Goal: Communication & Community: Answer question/provide support

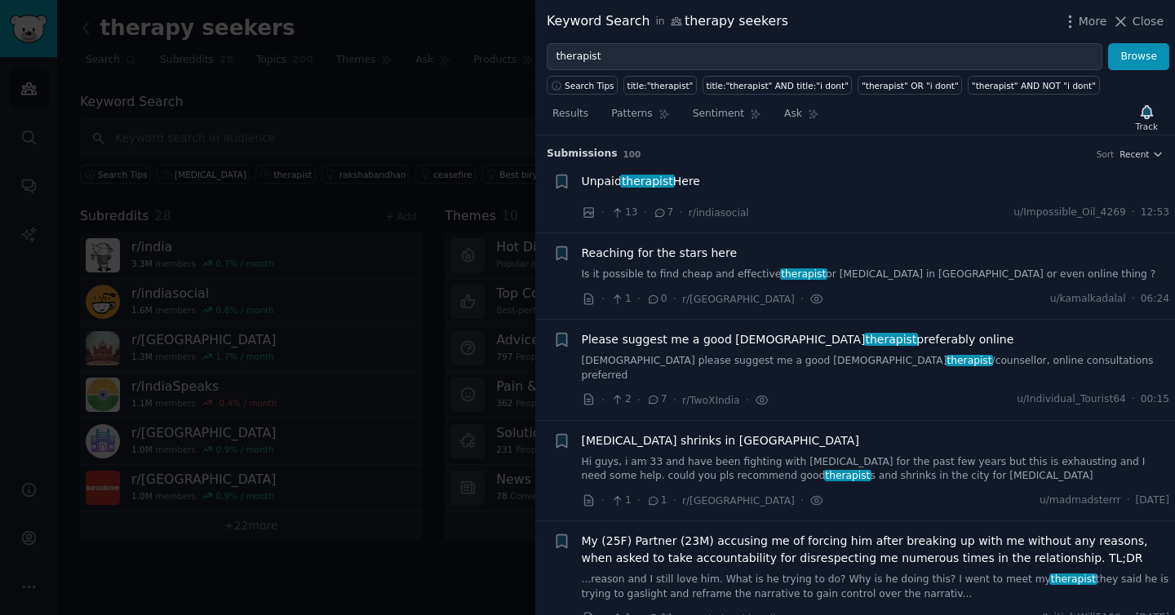
click at [1139, 56] on button "Browse" at bounding box center [1138, 57] width 61 height 28
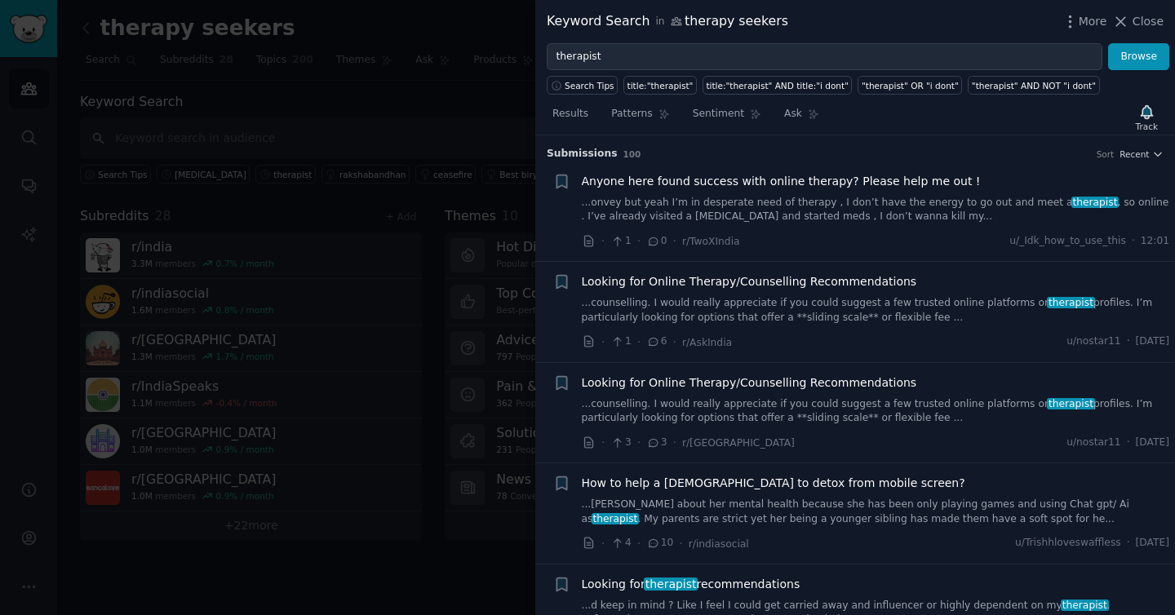
click at [724, 197] on link "...onvey but yeah I’m in desperate need of therapy , I don’t have the energy to…" at bounding box center [876, 210] width 588 height 29
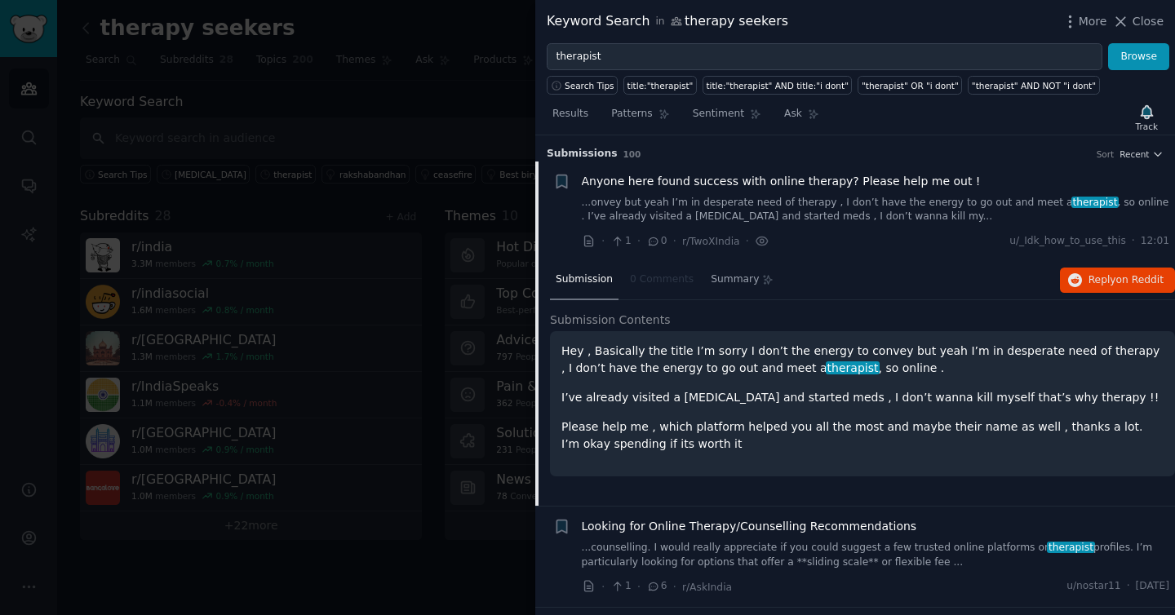
scroll to position [25, 0]
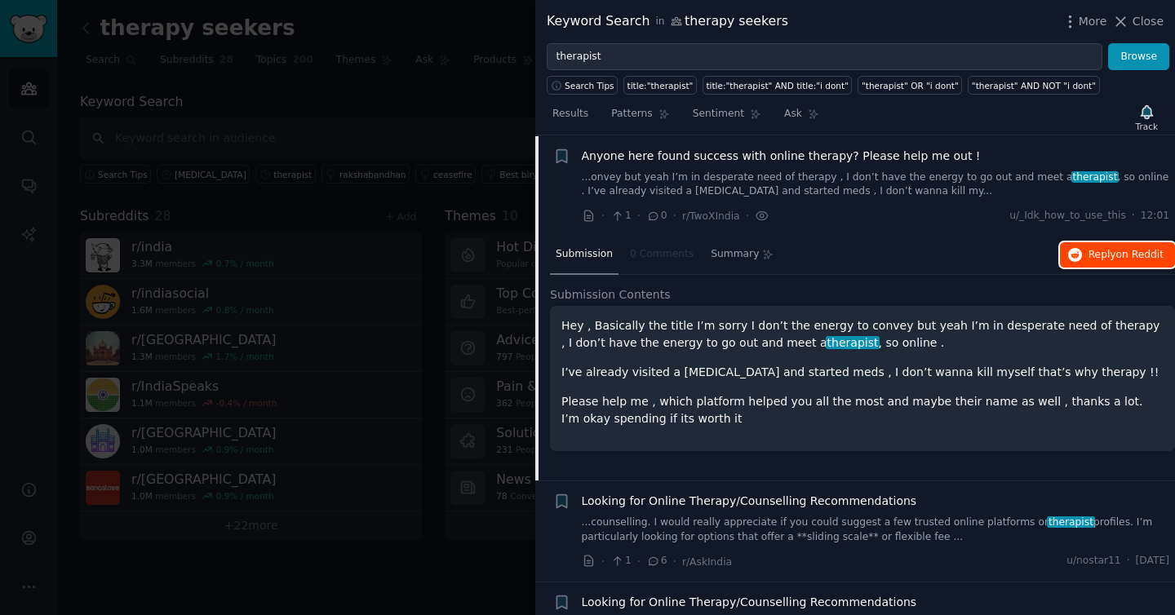
click at [1102, 258] on span "Reply on Reddit" at bounding box center [1126, 255] width 75 height 15
click at [780, 178] on link "...onvey but yeah I’m in desperate need of therapy , I don’t have the energy to…" at bounding box center [876, 185] width 588 height 29
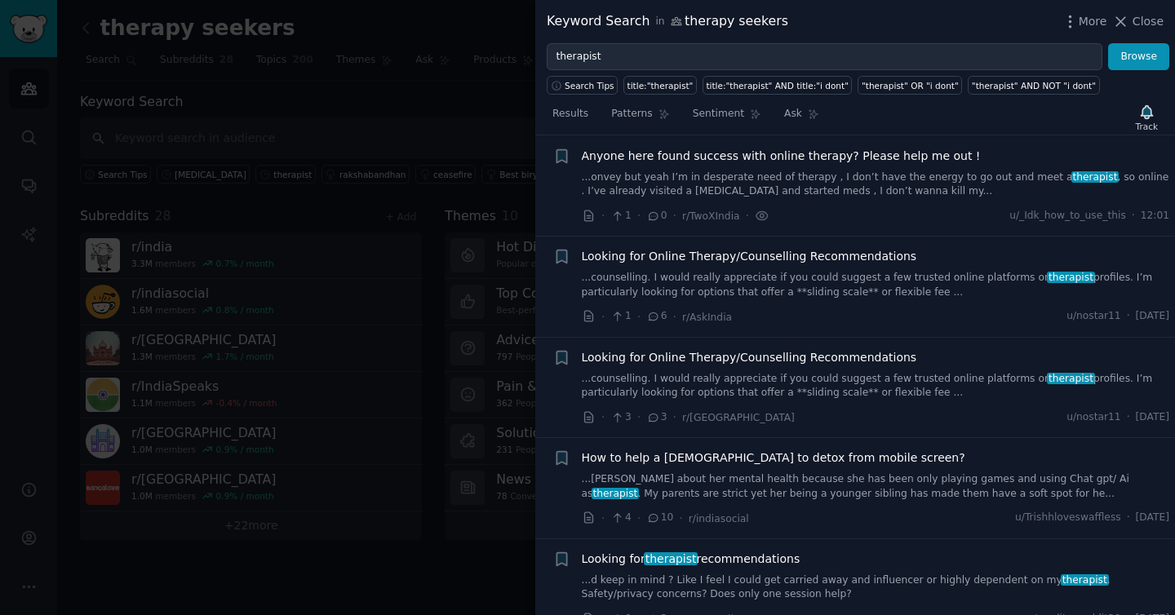
click at [770, 286] on link "...counselling. I would really appreciate if you could suggest a few trusted on…" at bounding box center [876, 285] width 588 height 29
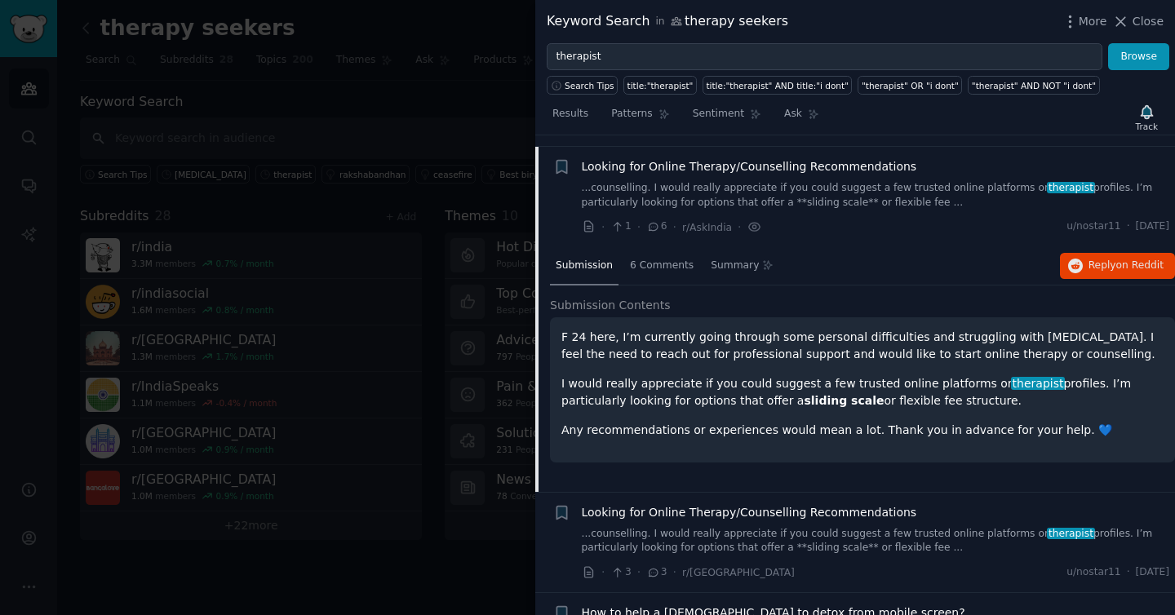
scroll to position [126, 0]
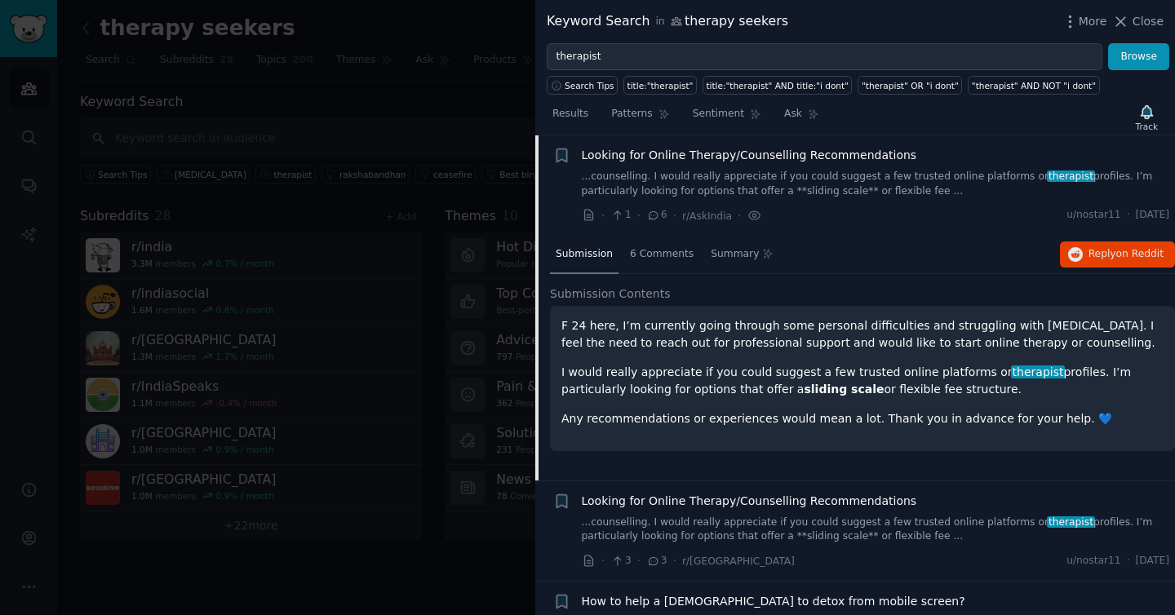
click at [1101, 239] on div "Submission 6 Comments Summary Reply on Reddit" at bounding box center [862, 255] width 625 height 39
click at [1101, 254] on span "Reply on Reddit" at bounding box center [1126, 254] width 75 height 15
click at [776, 191] on link "...counselling. I would really appreciate if you could suggest a few trusted on…" at bounding box center [876, 184] width 588 height 29
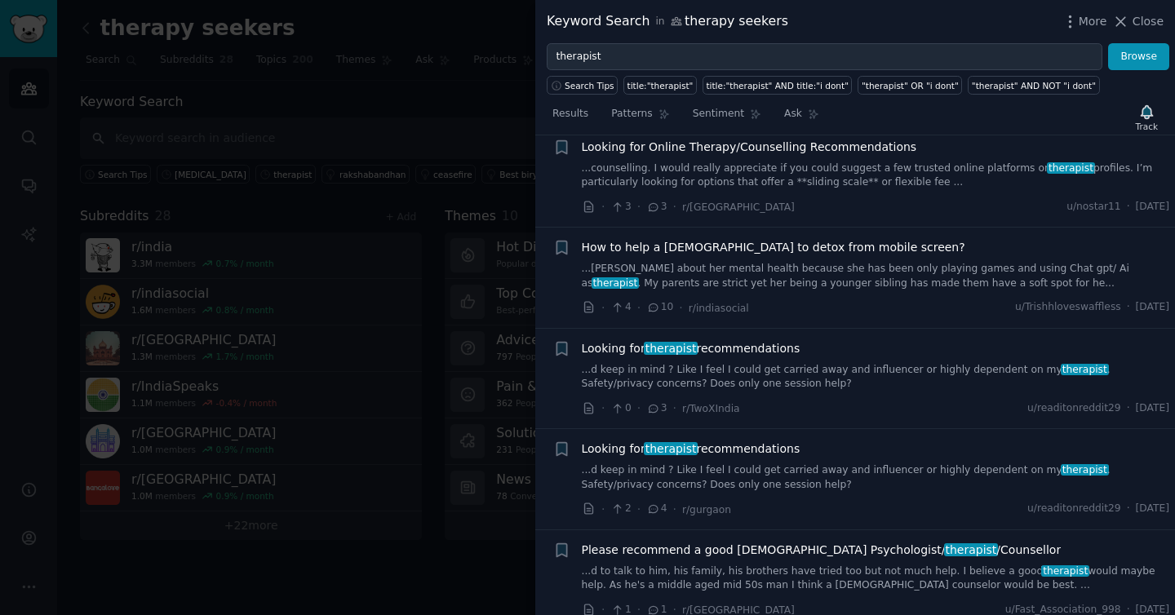
scroll to position [246, 0]
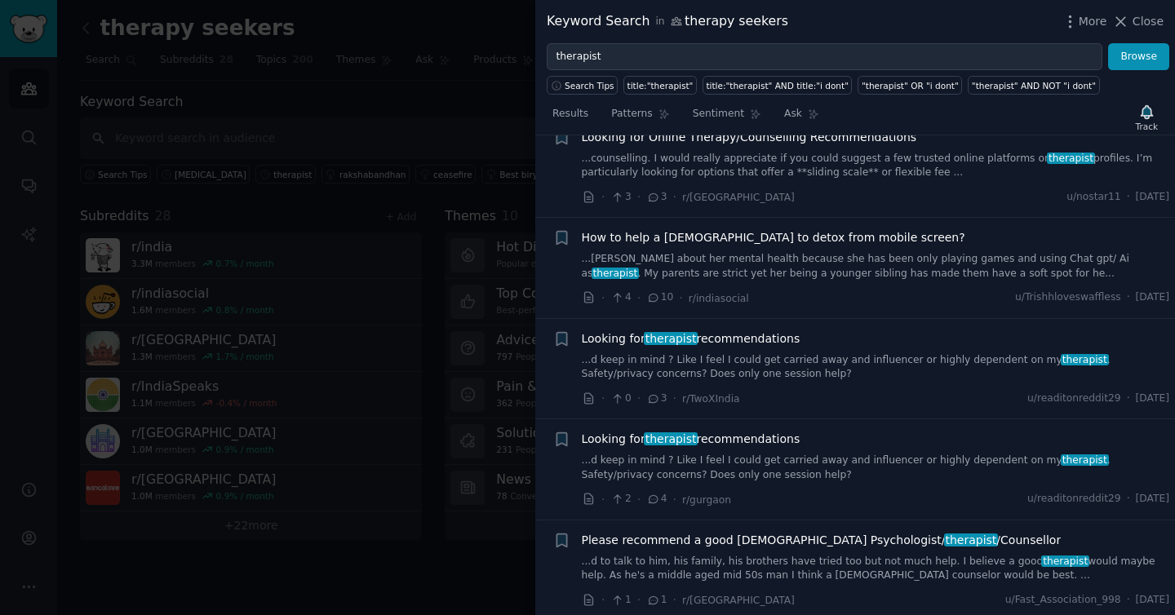
click at [706, 376] on link "...d keep in mind ? Like I feel I could get carried away and influencer or high…" at bounding box center [876, 367] width 588 height 29
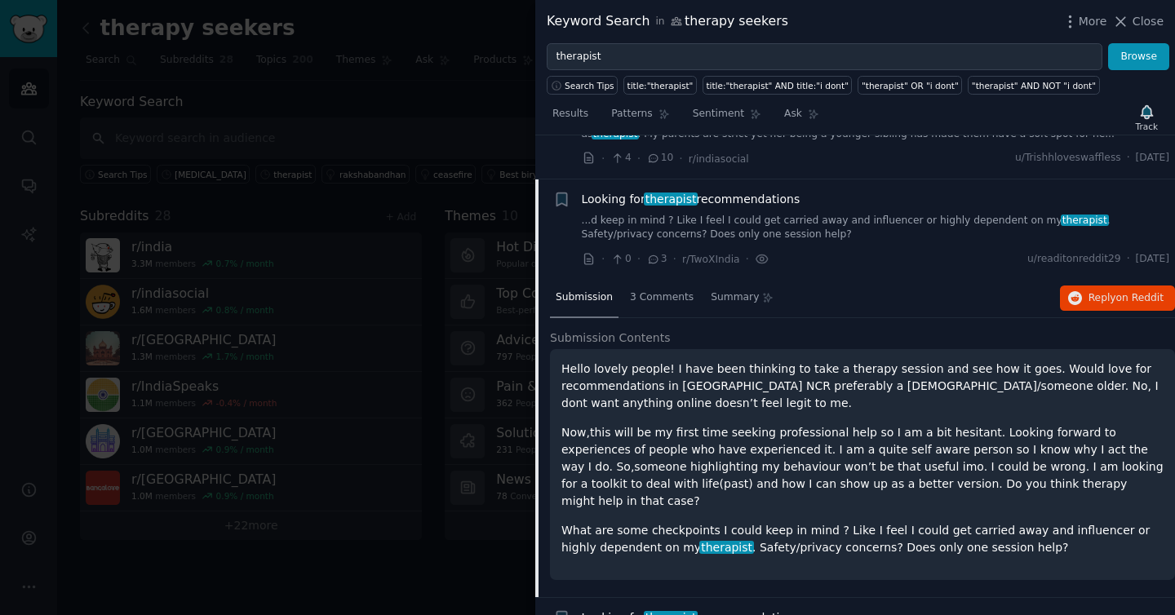
scroll to position [428, 0]
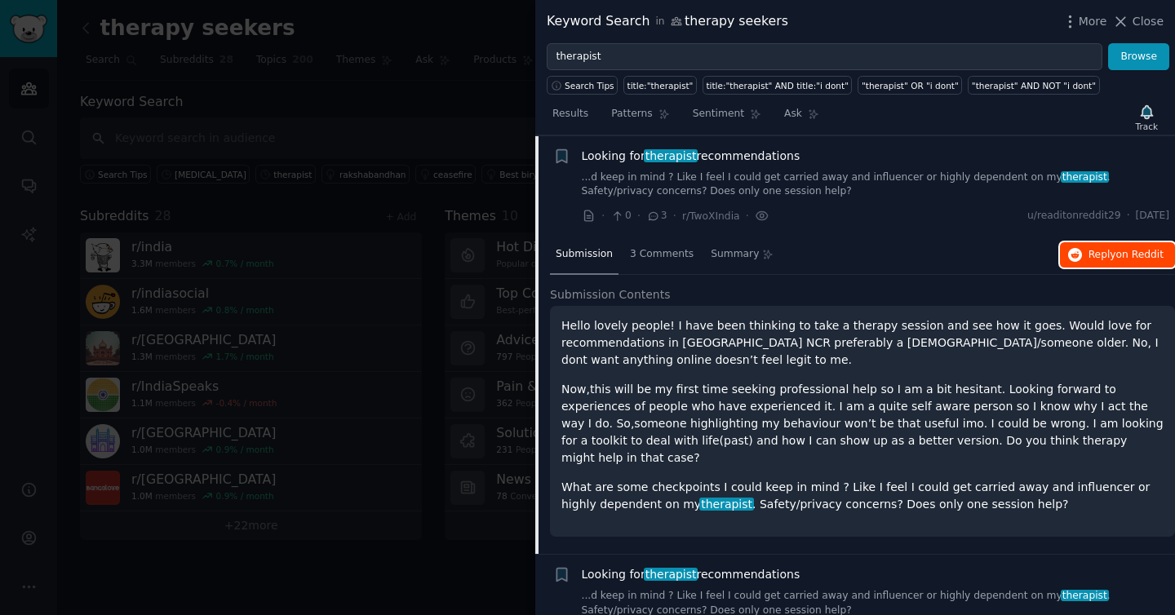
click at [1111, 251] on span "Reply on Reddit" at bounding box center [1126, 255] width 75 height 15
click at [700, 179] on link "...d keep in mind ? Like I feel I could get carried away and influencer or high…" at bounding box center [876, 185] width 588 height 29
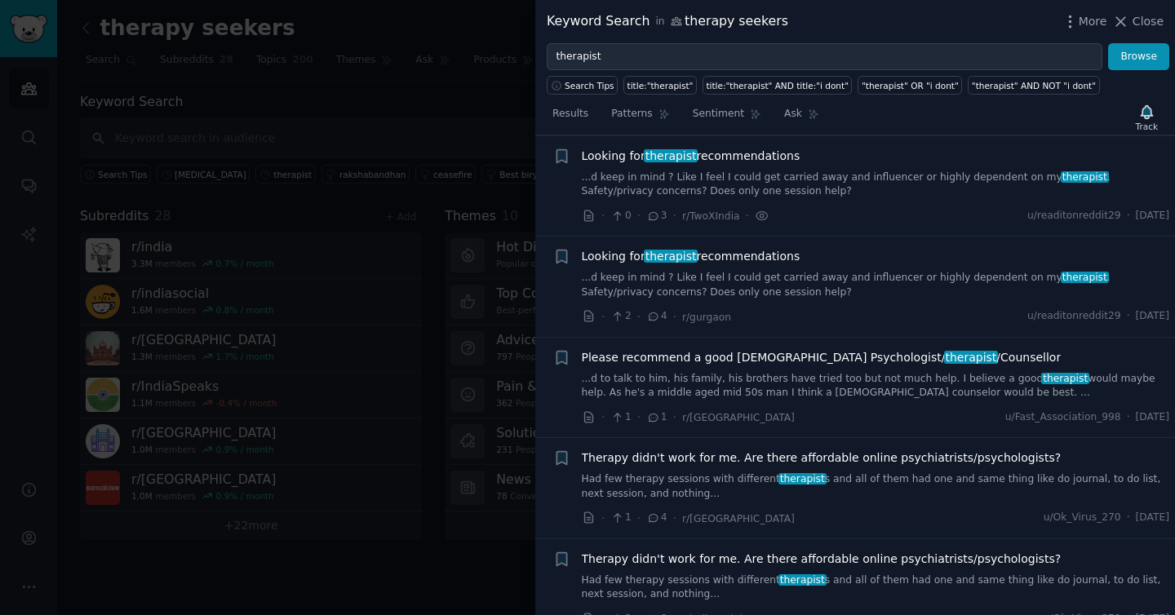
click at [701, 286] on link "...d keep in mind ? Like I feel I could get carried away and influencer or high…" at bounding box center [876, 285] width 588 height 29
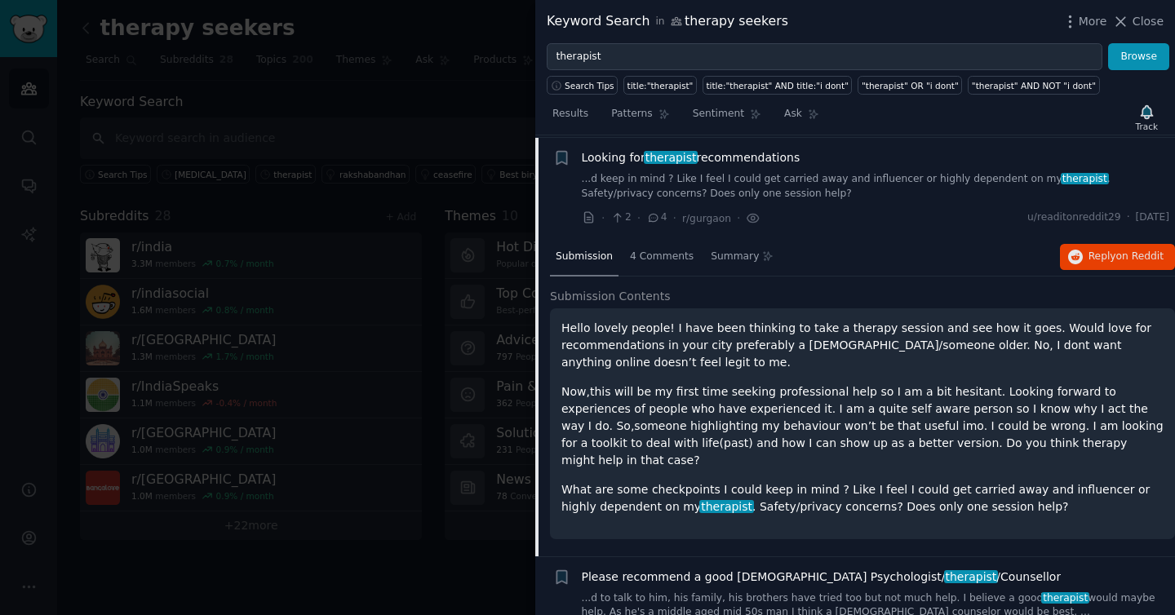
scroll to position [530, 0]
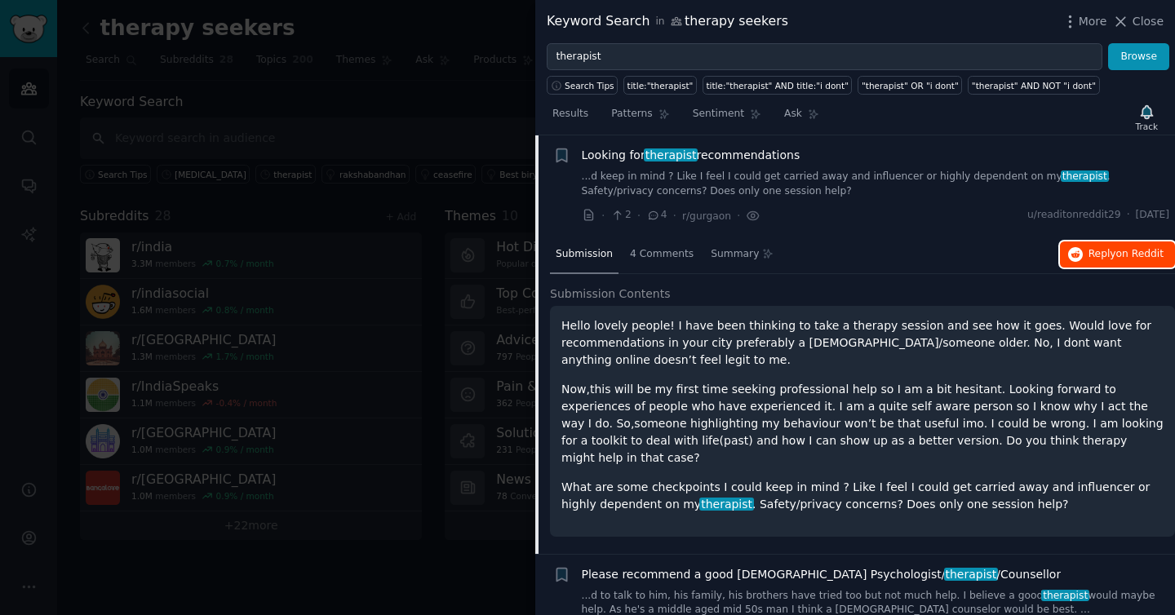
click at [1097, 256] on span "Reply on Reddit" at bounding box center [1126, 254] width 75 height 15
click at [642, 173] on link "...d keep in mind ? Like I feel I could get carried away and influencer or high…" at bounding box center [876, 184] width 588 height 29
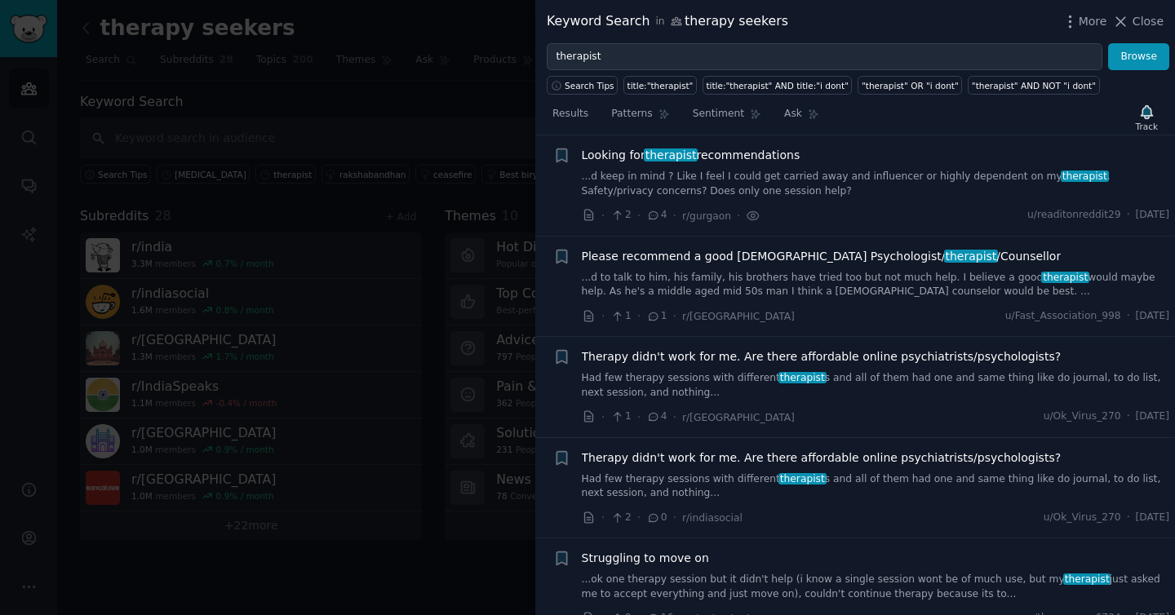
click at [830, 282] on link "...d to talk to him, his family, his brothers have tried too but not much help.…" at bounding box center [876, 285] width 588 height 29
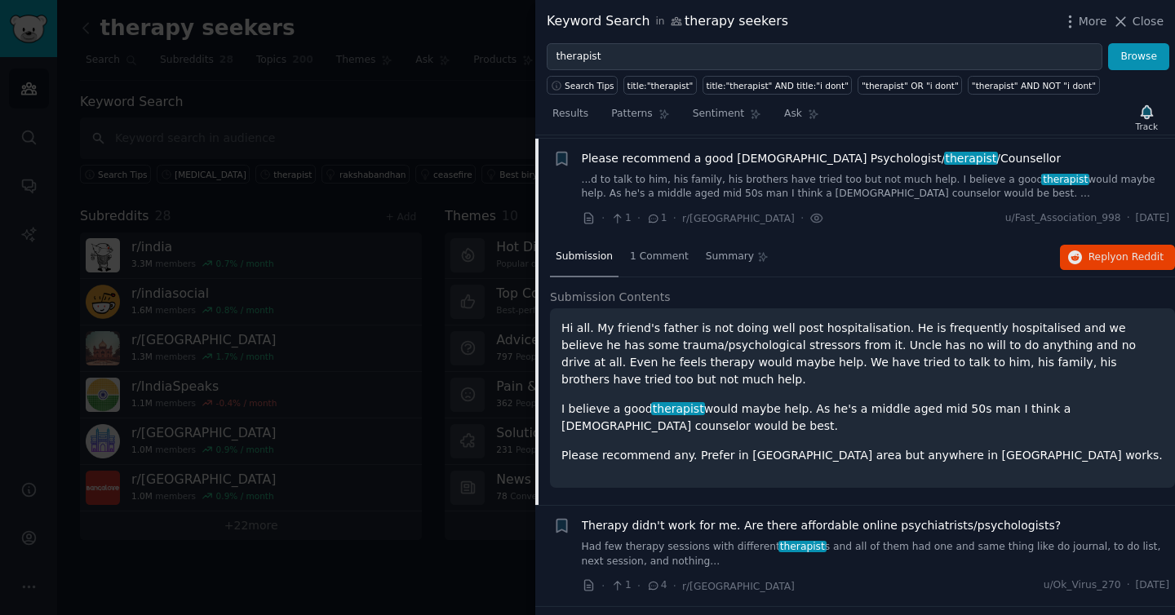
scroll to position [630, 0]
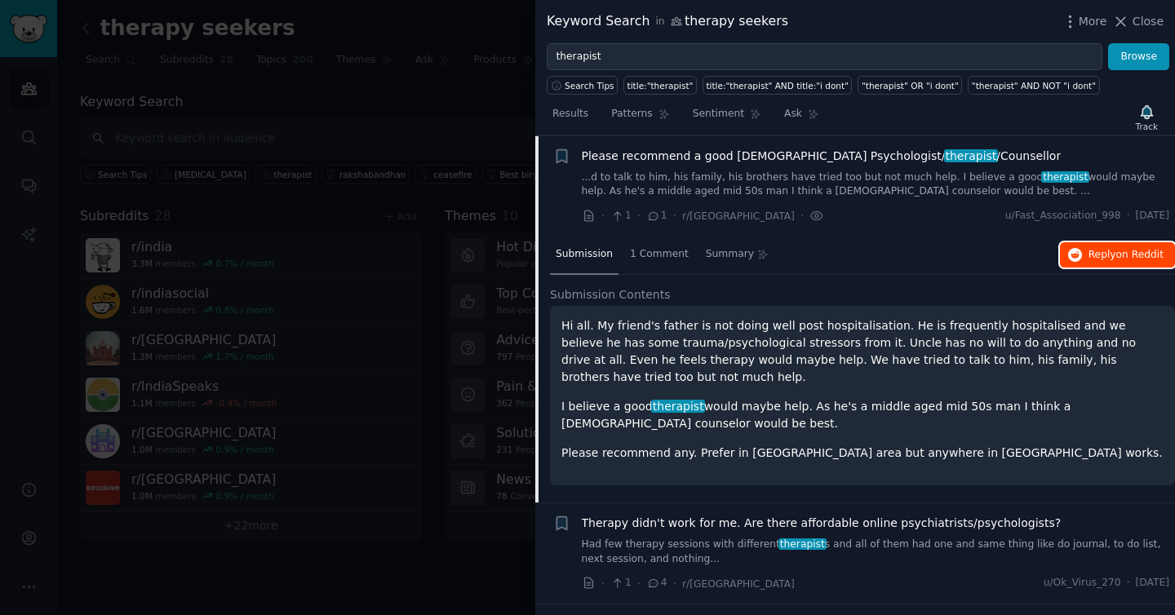
click at [1107, 258] on span "Reply on Reddit" at bounding box center [1126, 255] width 75 height 15
click at [633, 173] on link "...d to talk to him, his family, his brothers have tried too but not much help.…" at bounding box center [876, 185] width 588 height 29
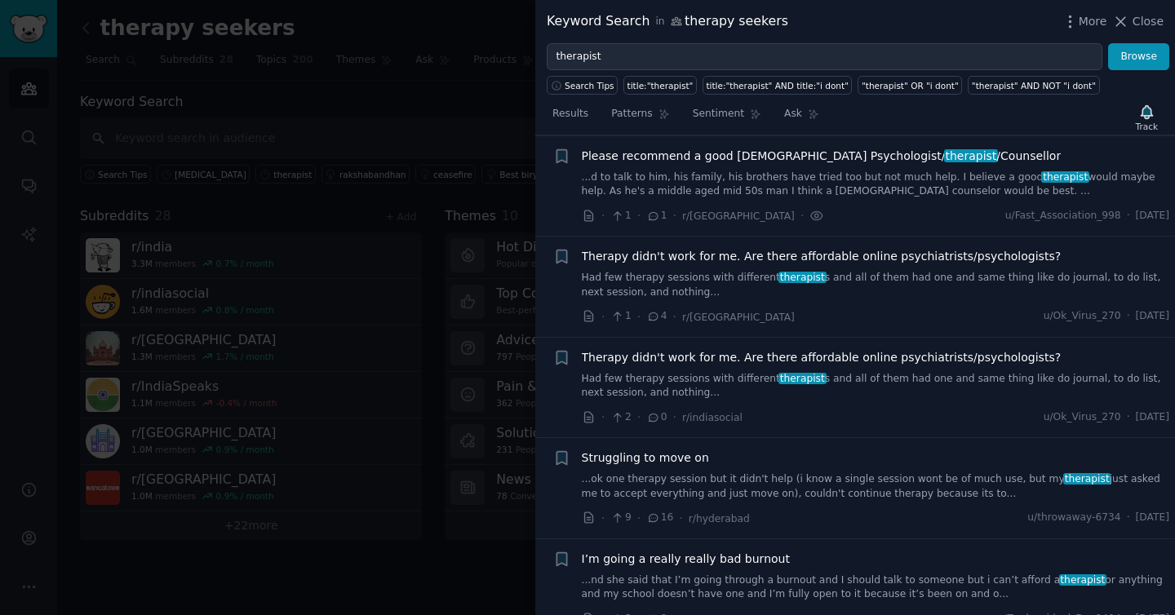
click at [705, 269] on div "Therapy didn't work for me. Are there affordable online psychiatrists/psycholog…" at bounding box center [876, 273] width 588 height 51
click at [706, 273] on link "Had few therapy sessions with different therapist s and all of them had one and…" at bounding box center [876, 285] width 588 height 29
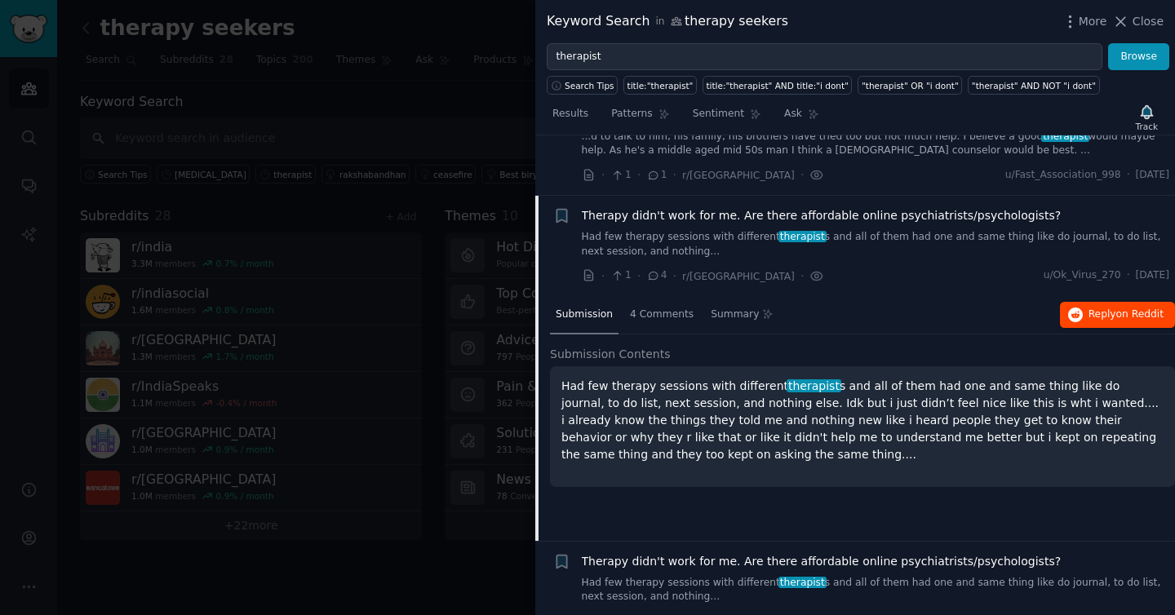
scroll to position [731, 0]
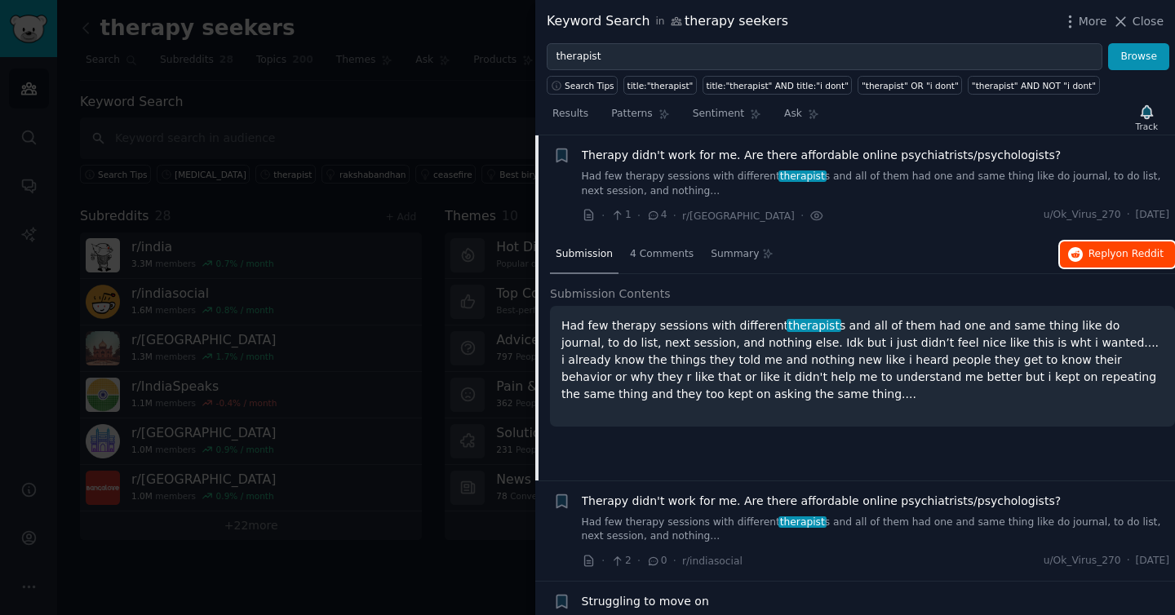
click at [1093, 255] on span "Reply on Reddit" at bounding box center [1126, 254] width 75 height 15
click at [659, 160] on span "Therapy didn't work for me. Are there affordable online psychiatrists/psycholog…" at bounding box center [822, 155] width 480 height 17
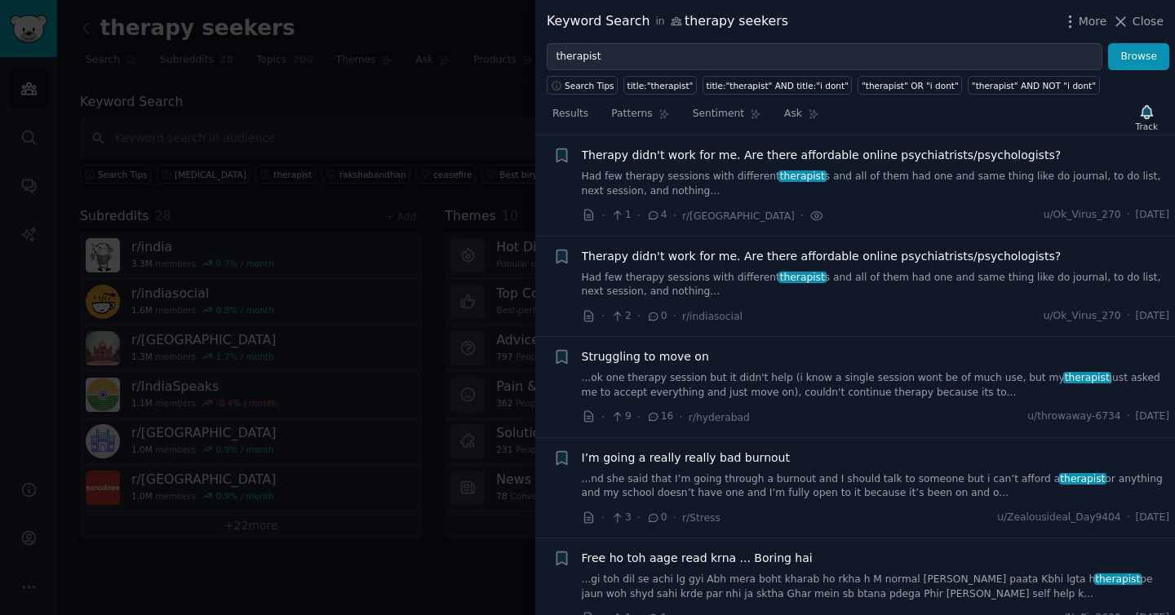
click at [656, 283] on link "Had few therapy sessions with different therapist s and all of them had one and…" at bounding box center [876, 285] width 588 height 29
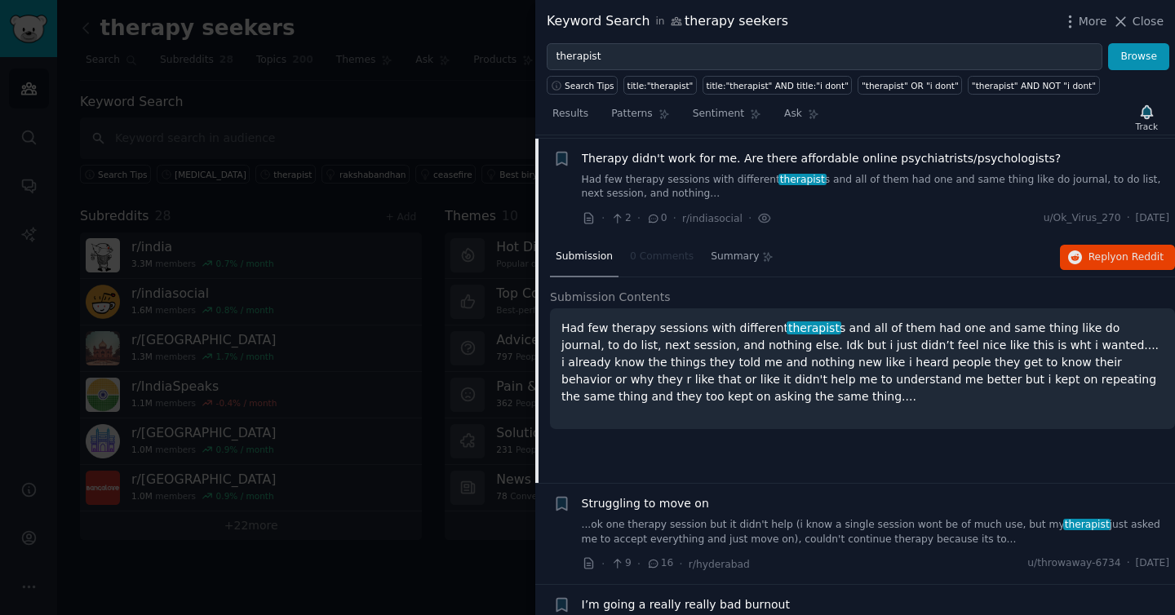
scroll to position [832, 0]
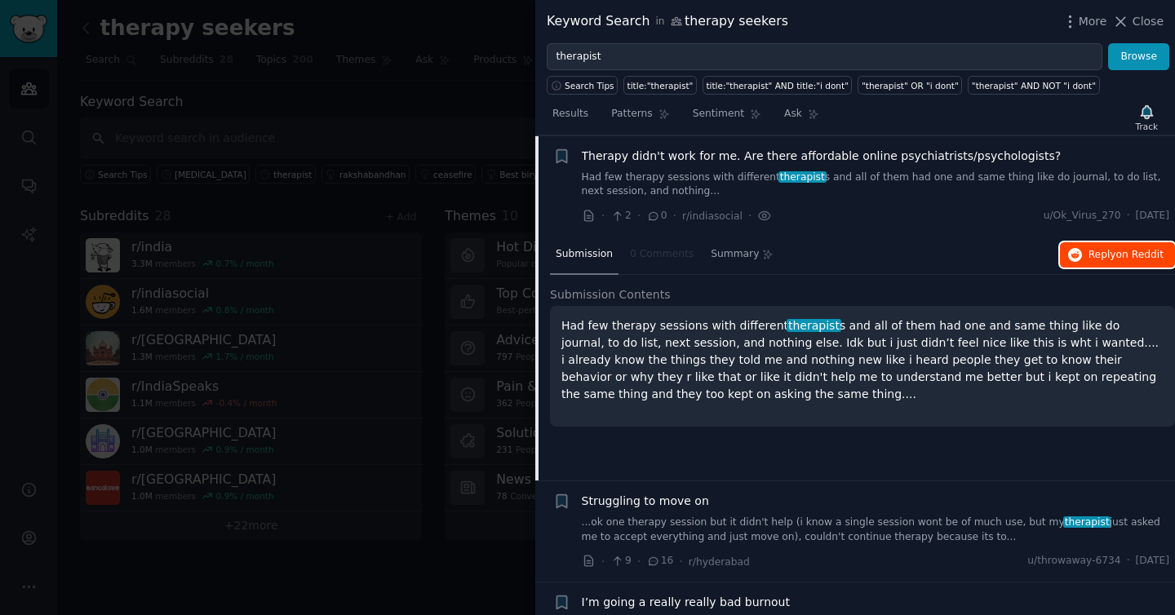
click at [1116, 255] on span "on Reddit" at bounding box center [1139, 254] width 47 height 11
click at [766, 163] on span "Therapy didn't work for me. Are there affordable online psychiatrists/psycholog…" at bounding box center [822, 156] width 480 height 17
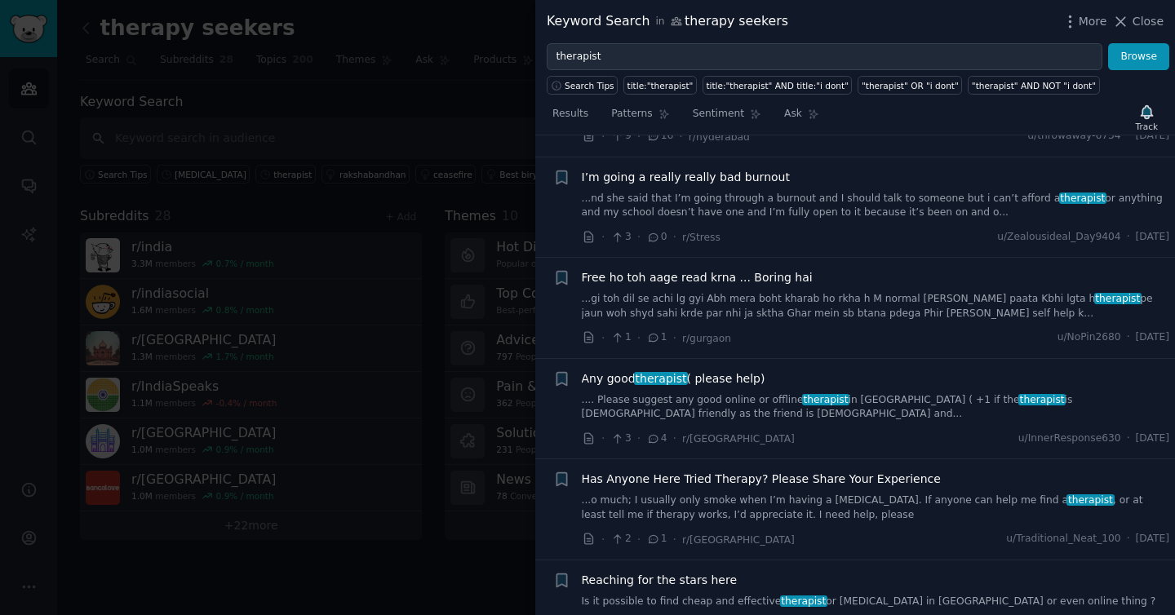
scroll to position [1117, 0]
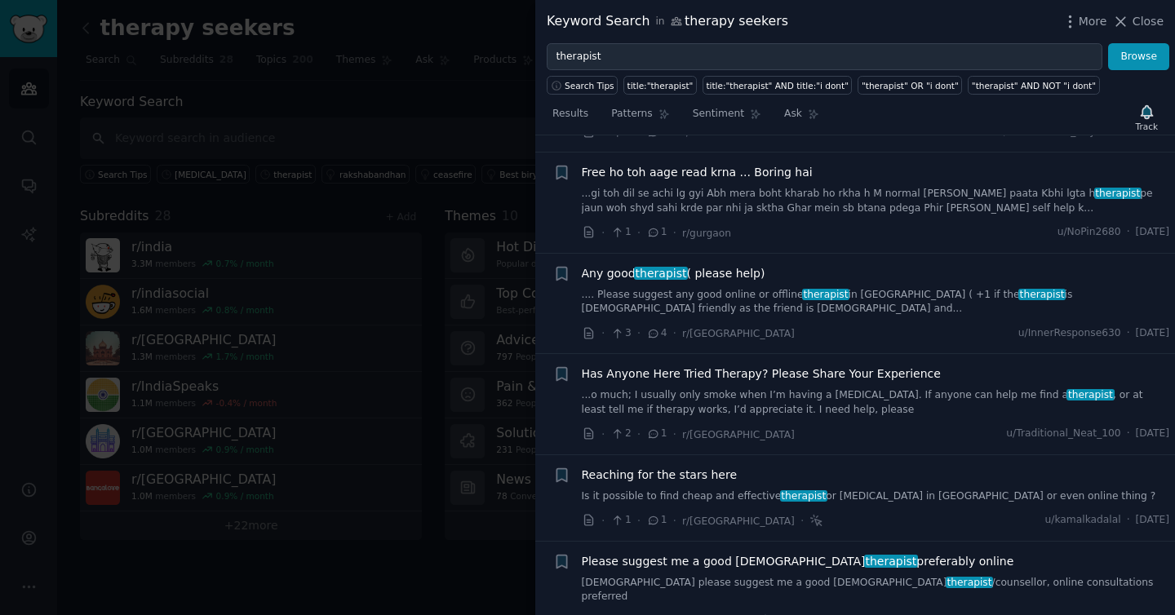
click at [712, 297] on link ".... Please suggest any good online or offline therapist in [GEOGRAPHIC_DATA] (…" at bounding box center [876, 302] width 588 height 29
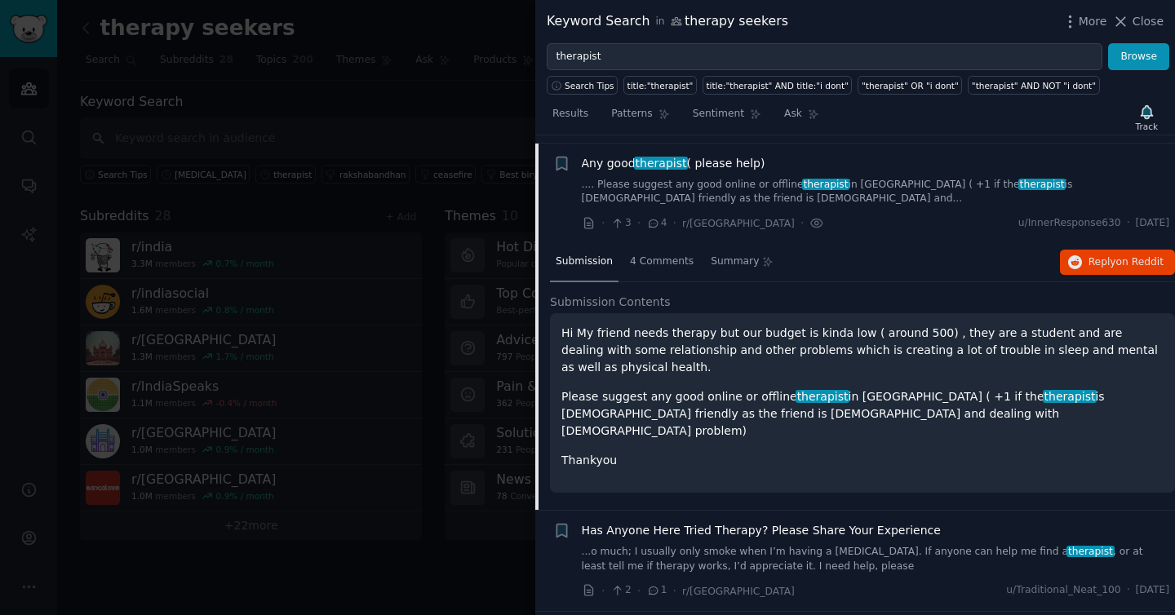
scroll to position [1235, 0]
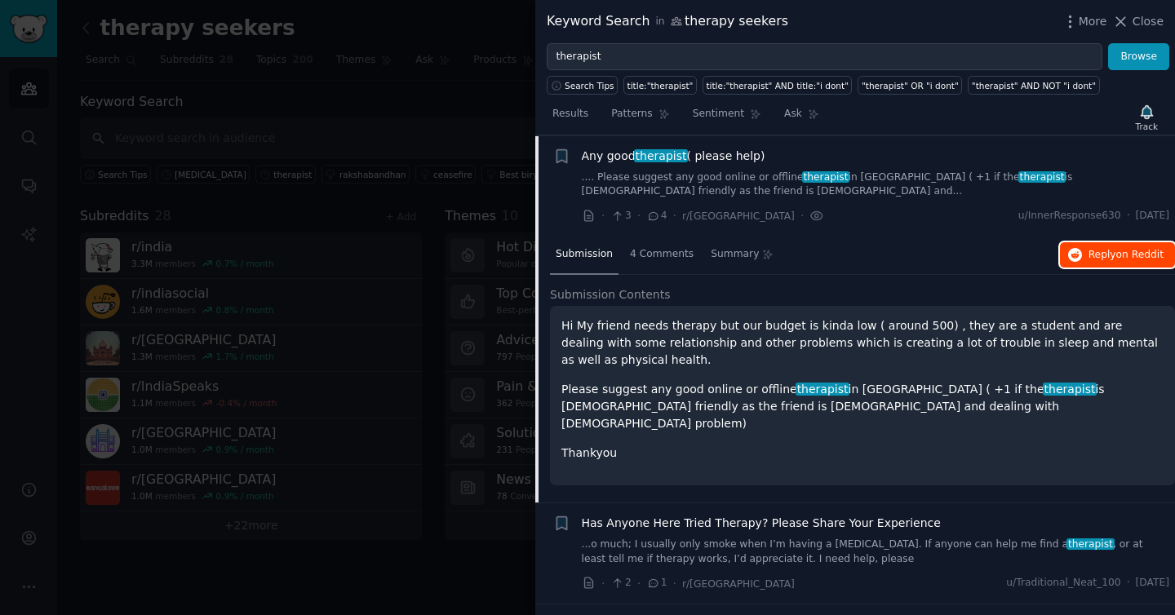
click at [1133, 258] on span "on Reddit" at bounding box center [1139, 254] width 47 height 11
click at [711, 168] on div "Any good therapist ( please help) .... Please suggest any good online or offlin…" at bounding box center [876, 173] width 588 height 51
click at [712, 175] on link ".... Please suggest any good online or offline therapist in [GEOGRAPHIC_DATA] (…" at bounding box center [876, 185] width 588 height 29
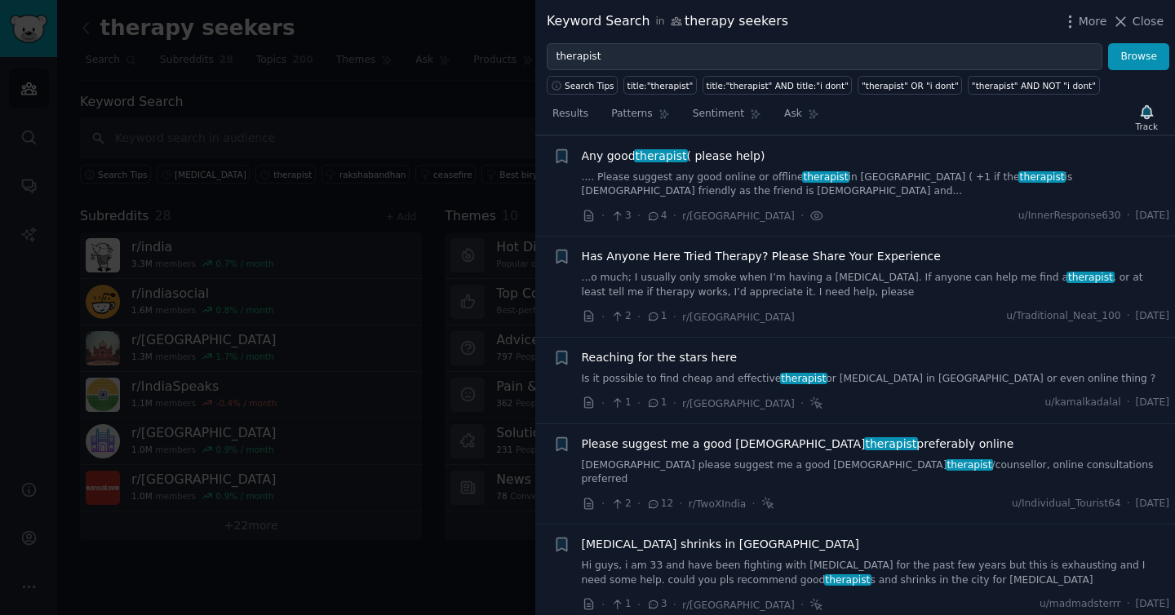
click at [776, 275] on link "...o much; I usually only smoke when I’m having a [MEDICAL_DATA]. If anyone can…" at bounding box center [876, 285] width 588 height 29
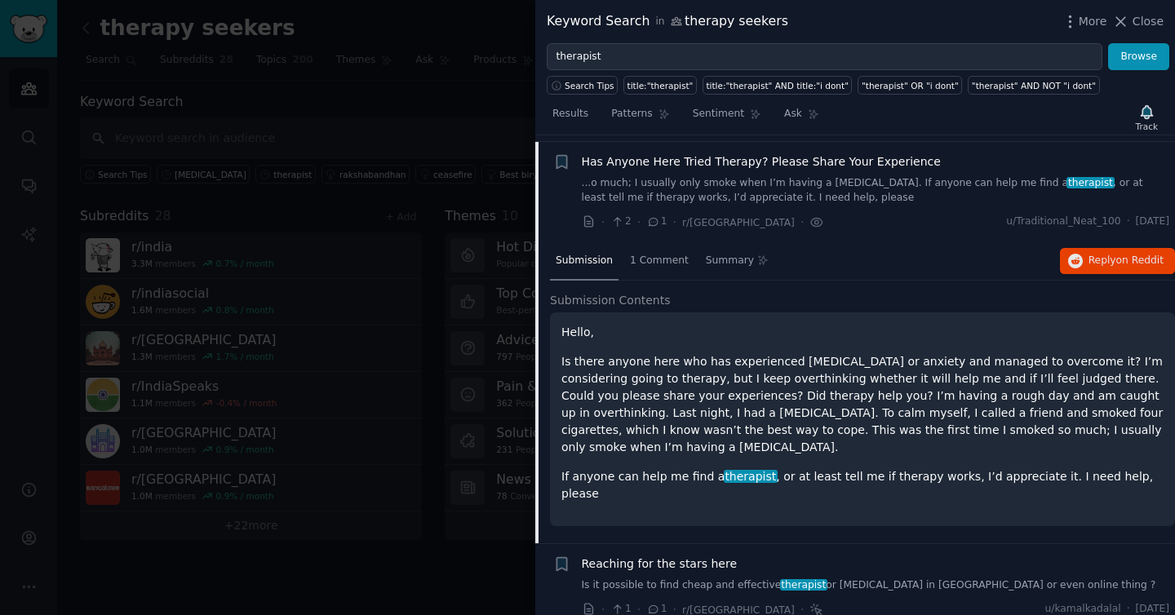
scroll to position [1336, 0]
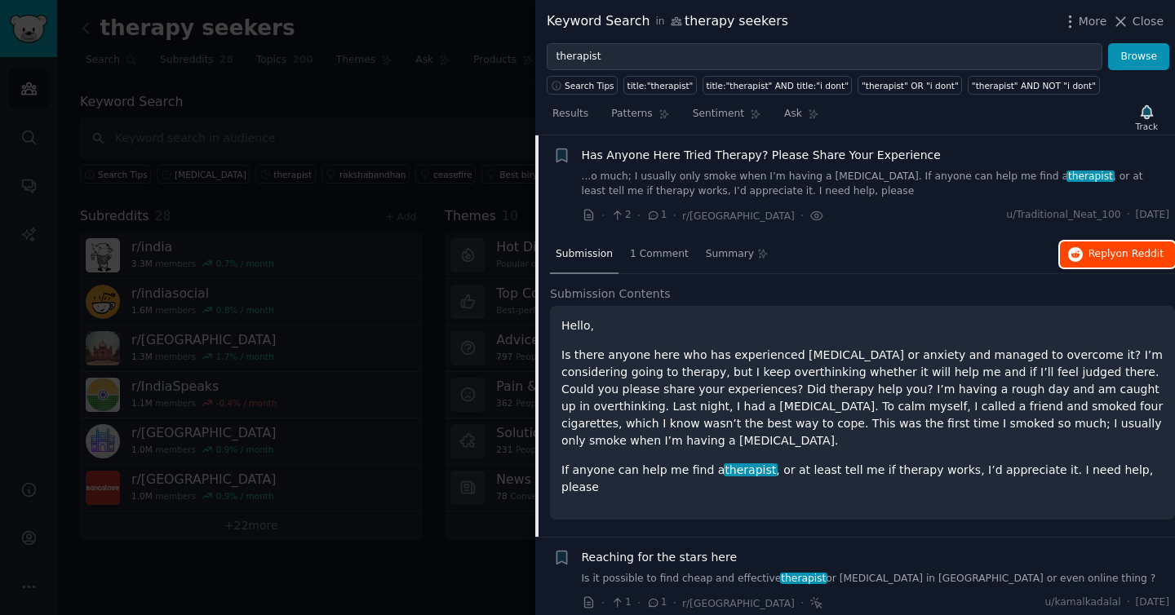
click at [1060, 257] on button "Reply on Reddit" at bounding box center [1117, 255] width 115 height 26
click at [690, 189] on link "...o much; I usually only smoke when I’m having a [MEDICAL_DATA]. If anyone can…" at bounding box center [876, 184] width 588 height 29
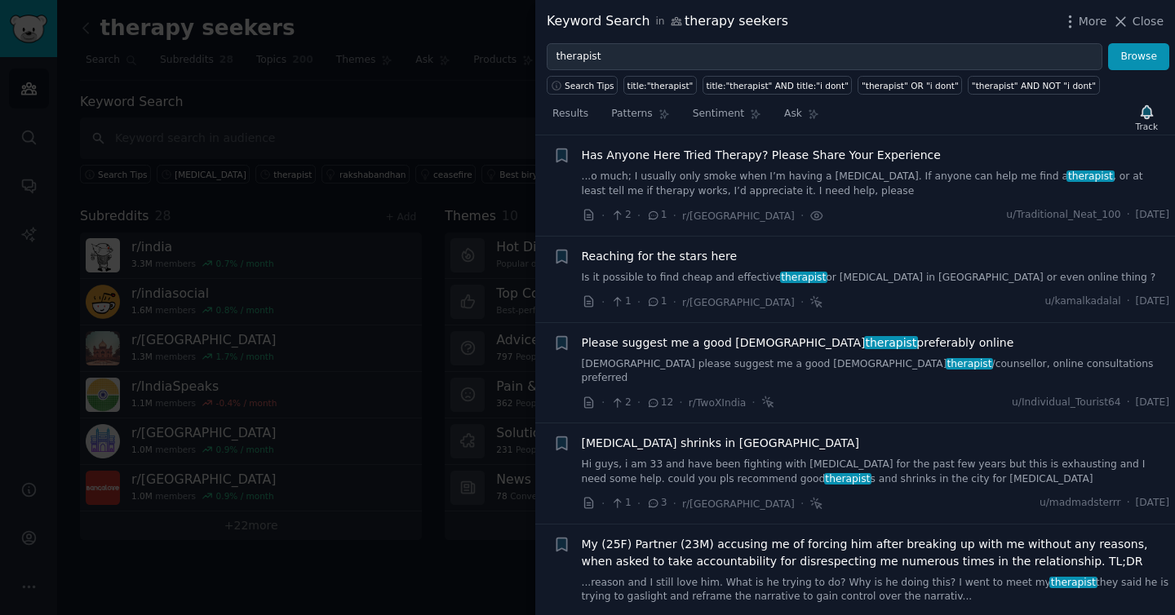
click at [702, 257] on span "Reaching for the stars here" at bounding box center [660, 256] width 156 height 17
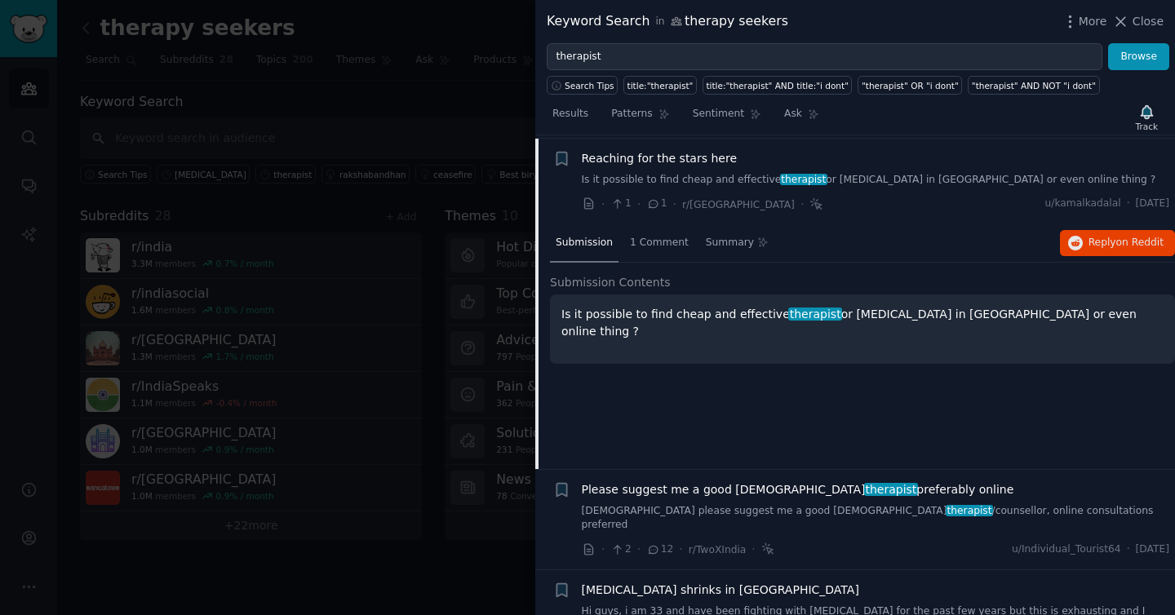
scroll to position [1436, 0]
click at [1097, 245] on span "Reply on Reddit" at bounding box center [1126, 240] width 75 height 15
click at [785, 167] on div "Reaching for the stars here Is it possible to find cheap and effective therapis…" at bounding box center [876, 167] width 588 height 38
click at [785, 175] on span "therapist" at bounding box center [804, 176] width 48 height 11
